Goal: Navigation & Orientation: Find specific page/section

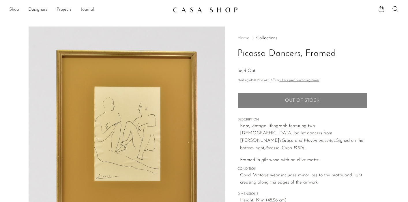
click at [17, 10] on link "Shop" at bounding box center [14, 10] width 10 height 8
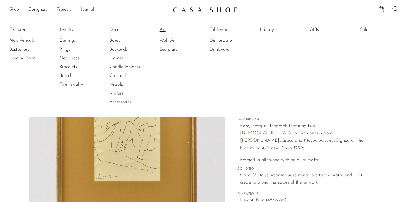
click at [164, 30] on link "Art" at bounding box center [181, 30] width 43 height 6
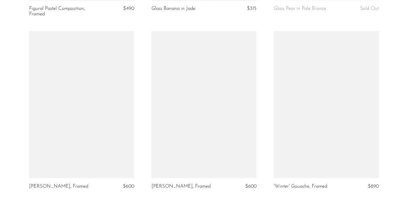
scroll to position [1292, 0]
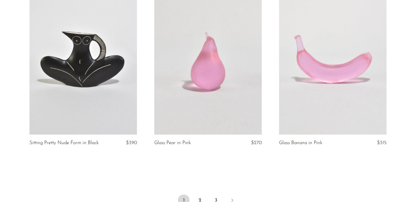
scroll to position [2123, 0]
